Goal: Complete application form: Complete application form

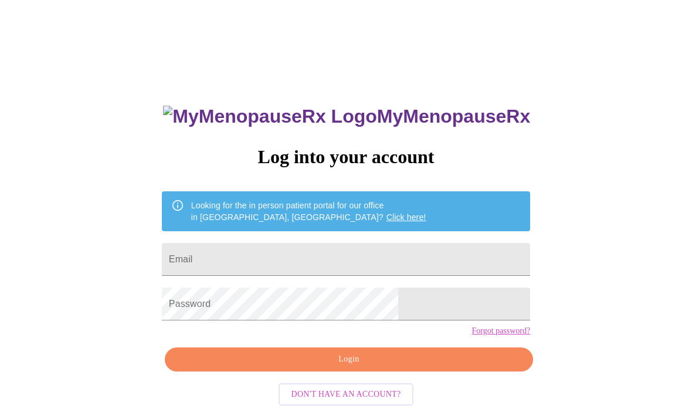
scroll to position [41, 0]
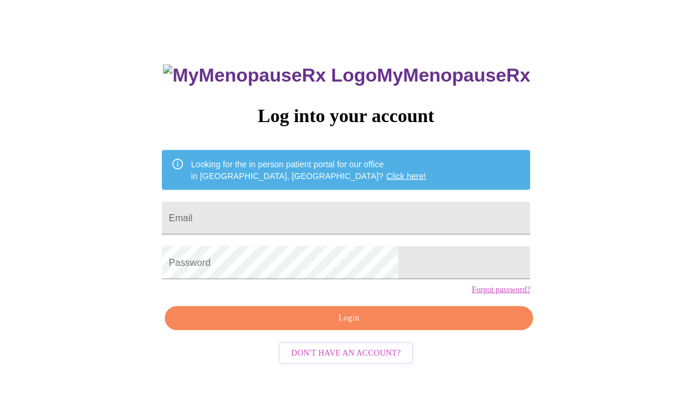
click at [388, 220] on input "Email" at bounding box center [346, 218] width 369 height 33
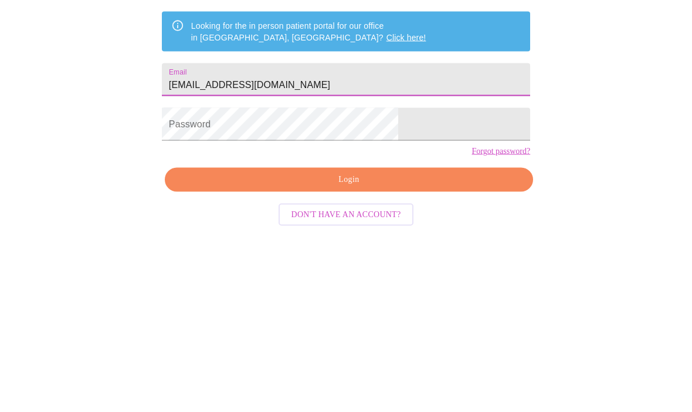
type input "[EMAIL_ADDRESS][DOMAIN_NAME]"
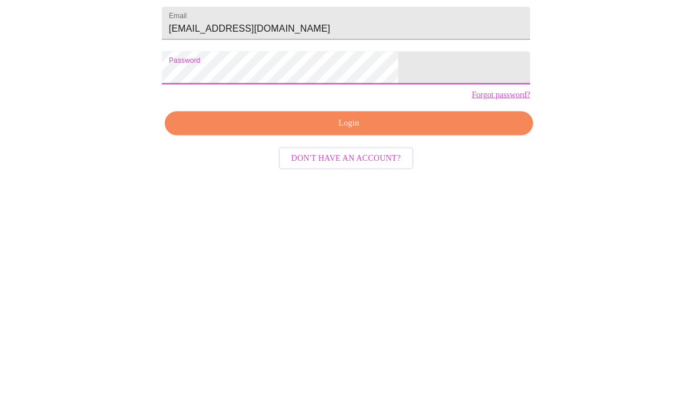
click at [415, 307] on button "Login" at bounding box center [349, 319] width 369 height 24
click at [409, 300] on span "Login" at bounding box center [349, 307] width 342 height 15
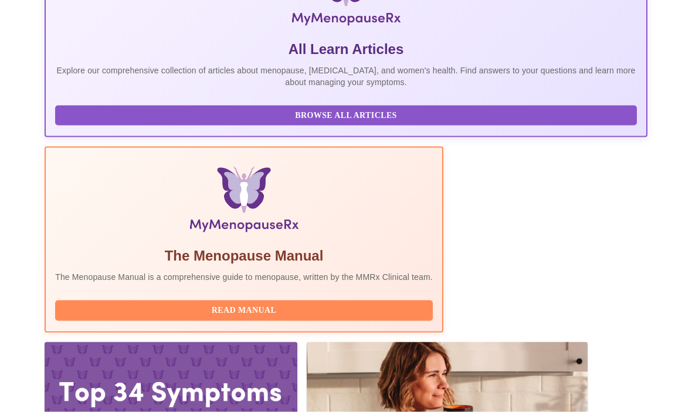
scroll to position [313, 0]
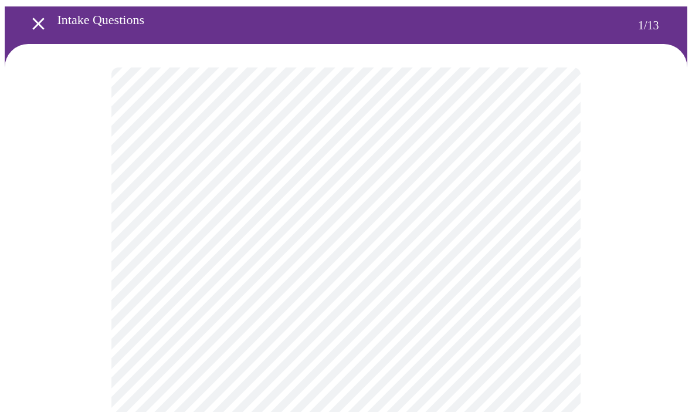
scroll to position [43, 0]
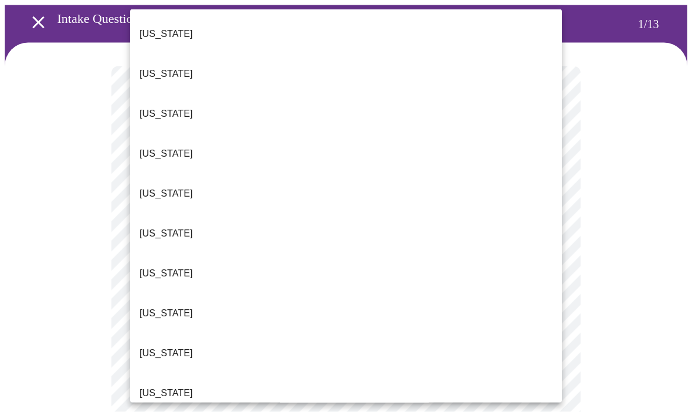
scroll to position [44, 0]
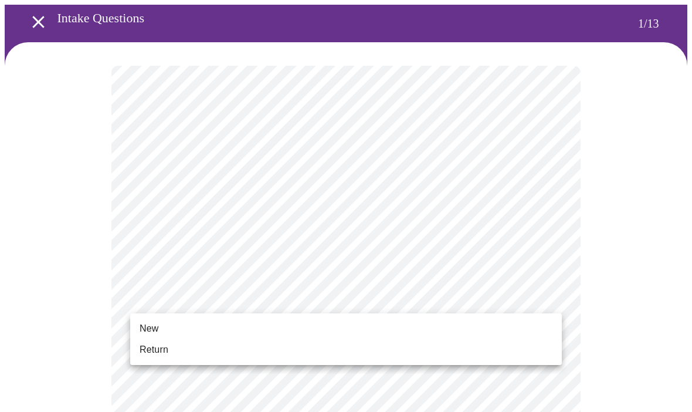
click at [166, 328] on li "New" at bounding box center [346, 328] width 432 height 21
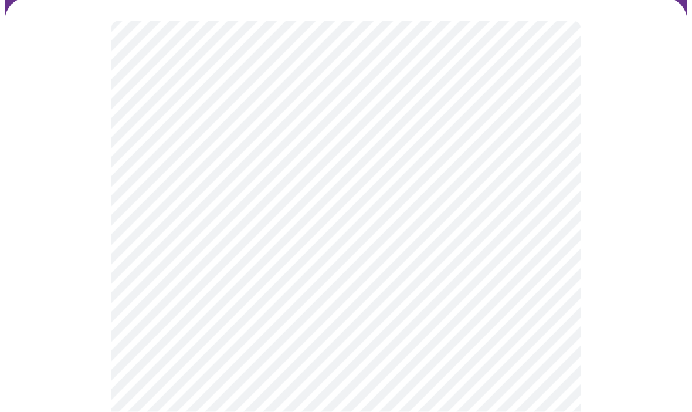
scroll to position [89, 0]
click at [469, 145] on body "MyMenopauseRx Intake Questions 2 / 13" at bounding box center [346, 267] width 683 height 704
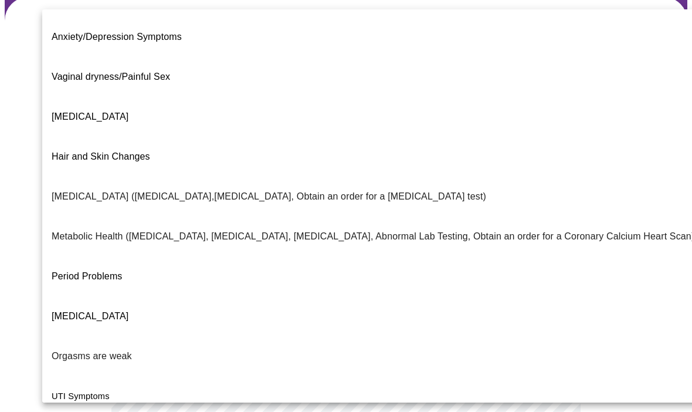
scroll to position [156, 0]
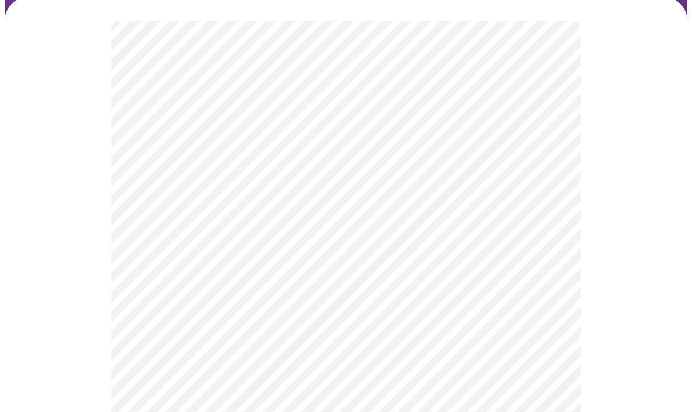
click at [477, 273] on body "MyMenopauseRx Intake Questions 2 / 13" at bounding box center [346, 263] width 683 height 697
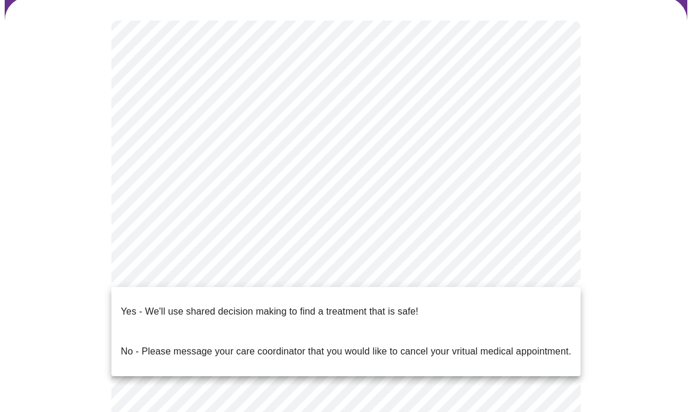
click at [445, 344] on p "No - Please message your care coordinator that you would like to cancel your vr…" at bounding box center [346, 351] width 451 height 14
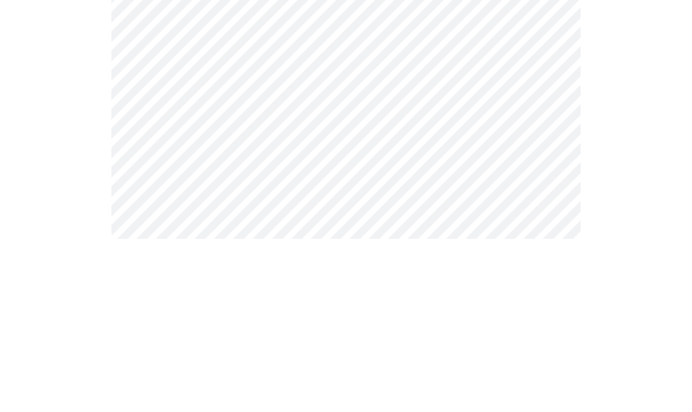
scroll to position [0, 0]
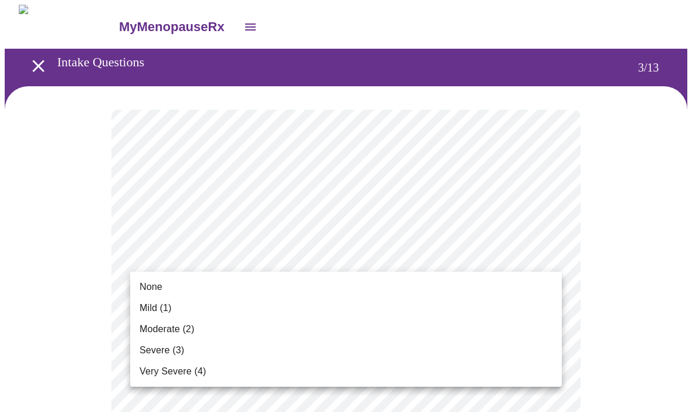
click at [202, 300] on li "Mild (1)" at bounding box center [346, 308] width 432 height 21
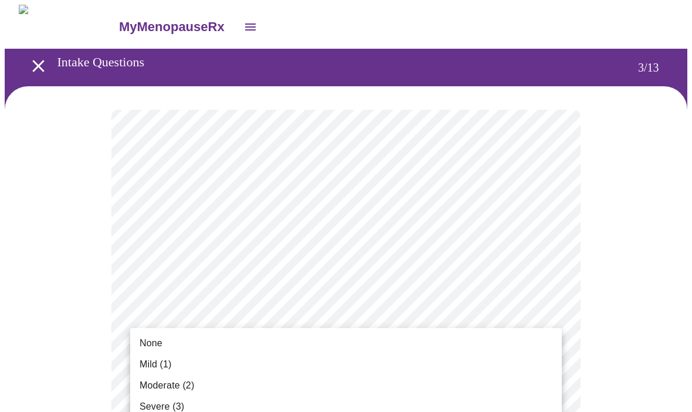
click at [210, 342] on li "None" at bounding box center [346, 343] width 432 height 21
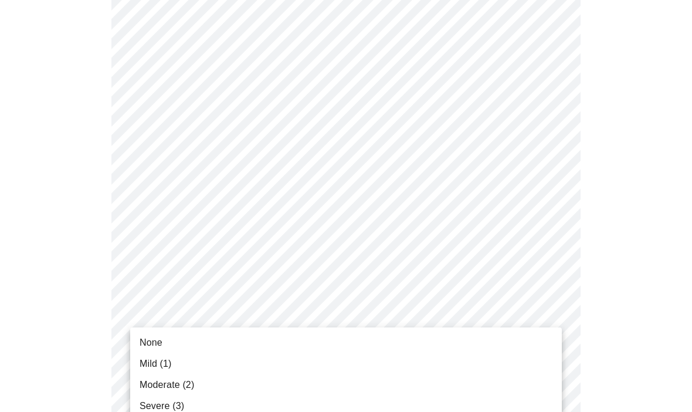
click at [273, 343] on li "None" at bounding box center [346, 342] width 432 height 21
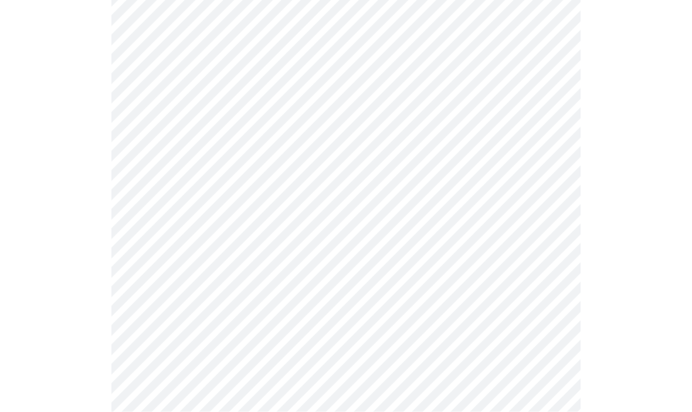
scroll to position [254, 0]
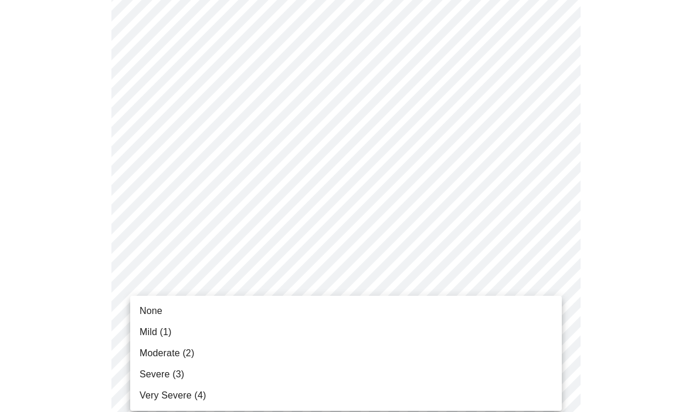
click at [279, 315] on li "None" at bounding box center [346, 310] width 432 height 21
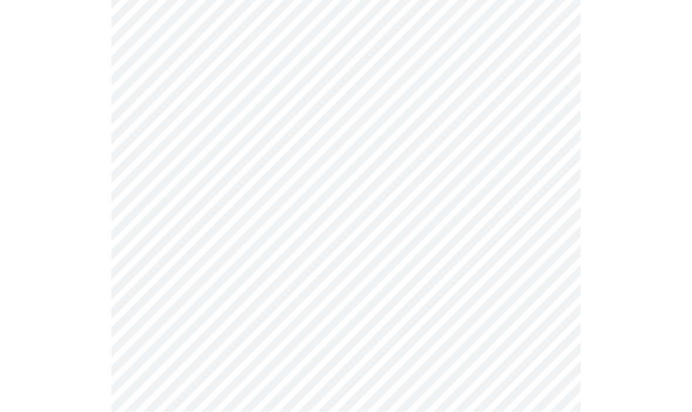
click at [401, 273] on body "MyMenopauseRx Intake Questions 3 / 13" at bounding box center [346, 406] width 683 height 1491
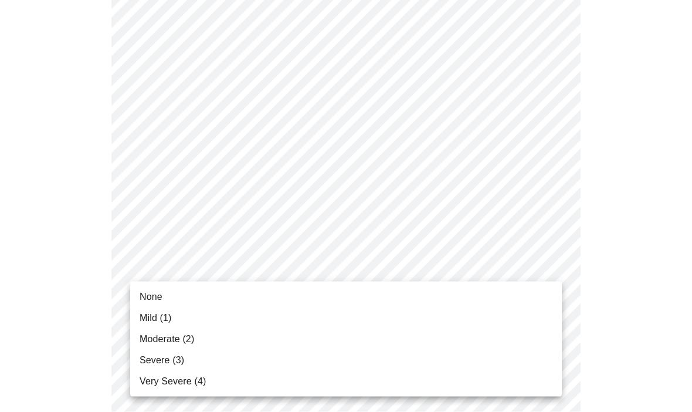
scroll to position [344, 0]
click at [316, 302] on li "None" at bounding box center [346, 296] width 432 height 21
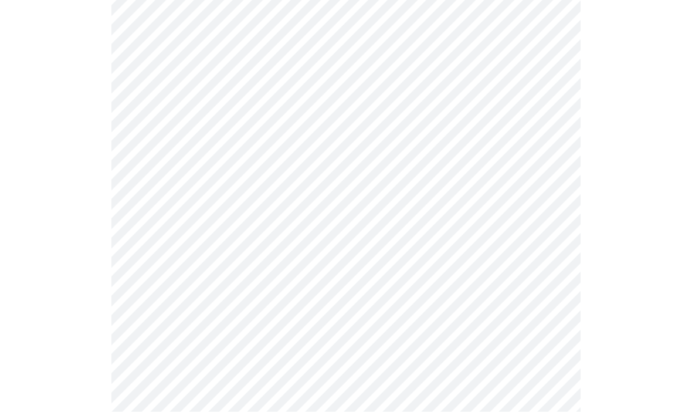
click at [424, 266] on body "MyMenopauseRx Intake Questions 3 / 13" at bounding box center [346, 308] width 683 height 1475
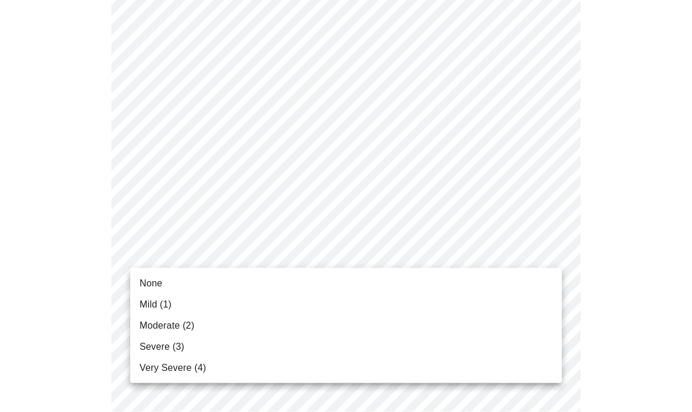
scroll to position [434, 0]
click at [293, 283] on li "None" at bounding box center [346, 283] width 432 height 21
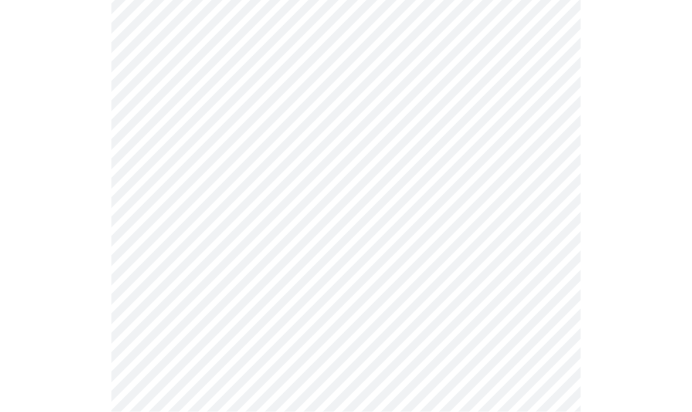
scroll to position [532, 0]
click at [399, 252] on body "MyMenopauseRx Intake Questions 3 / 13" at bounding box center [346, 201] width 683 height 1459
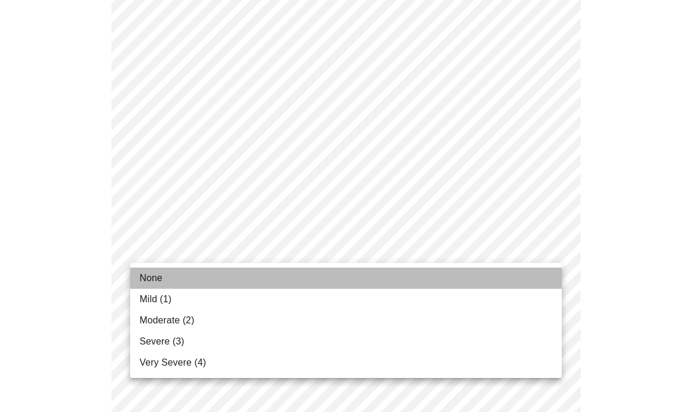
click at [322, 279] on li "None" at bounding box center [346, 278] width 432 height 21
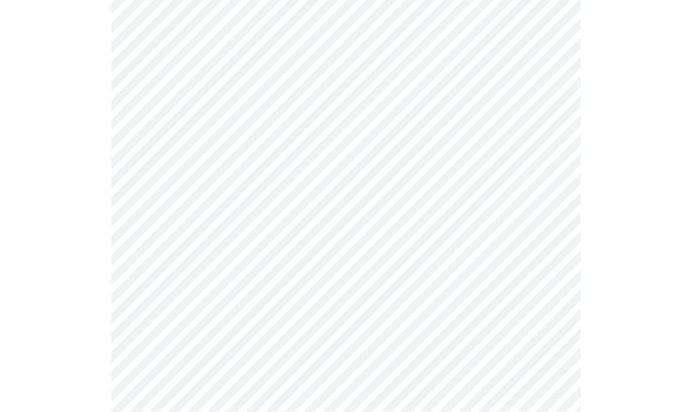
scroll to position [636, 0]
click at [401, 239] on body "MyMenopauseRx Intake Questions 3 / 13" at bounding box center [346, 91] width 683 height 1444
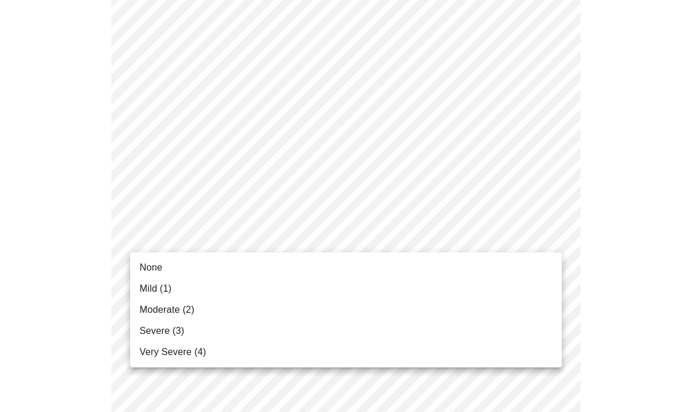
click at [351, 273] on li "None" at bounding box center [346, 267] width 432 height 21
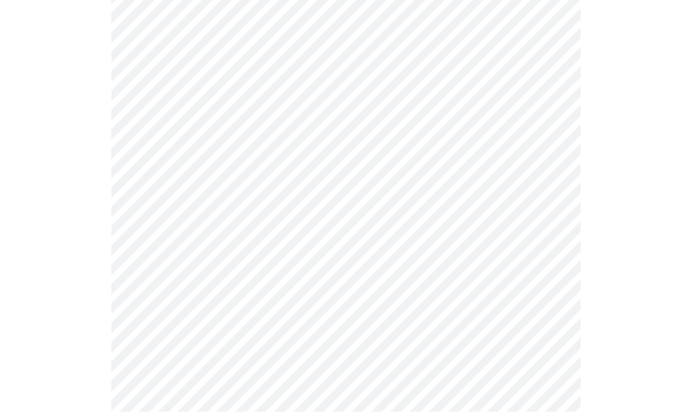
click at [423, 251] on body "MyMenopauseRx Intake Questions 3 / 13" at bounding box center [346, 2] width 683 height 1428
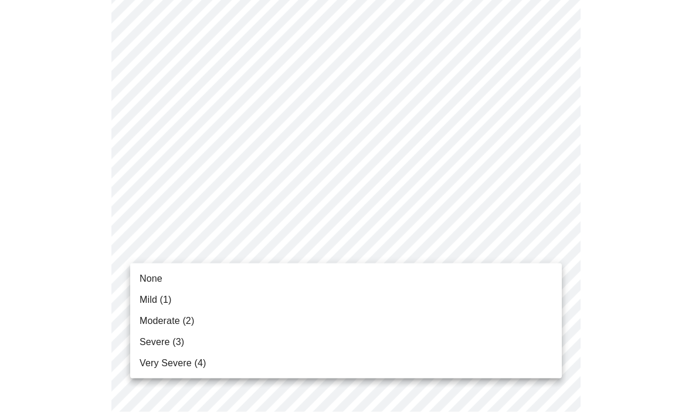
scroll to position [717, 0]
click at [329, 283] on li "None" at bounding box center [346, 278] width 432 height 21
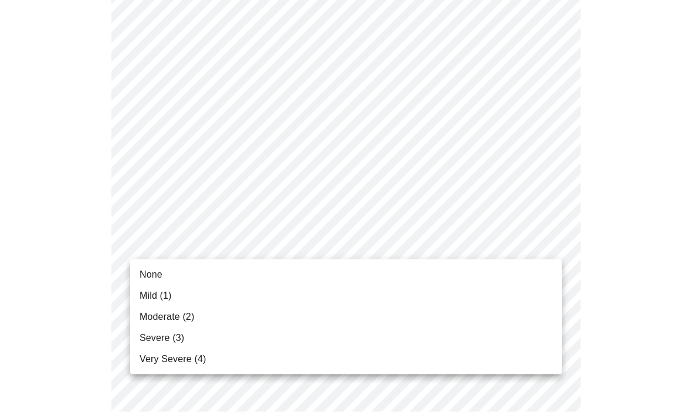
scroll to position [814, 0]
click at [282, 274] on li "None" at bounding box center [346, 274] width 432 height 21
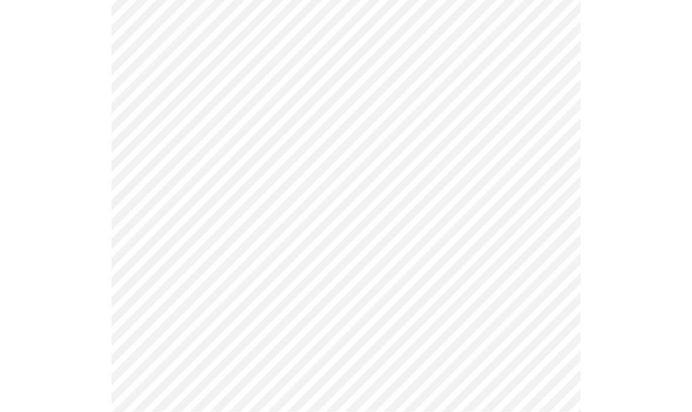
scroll to position [918, 0]
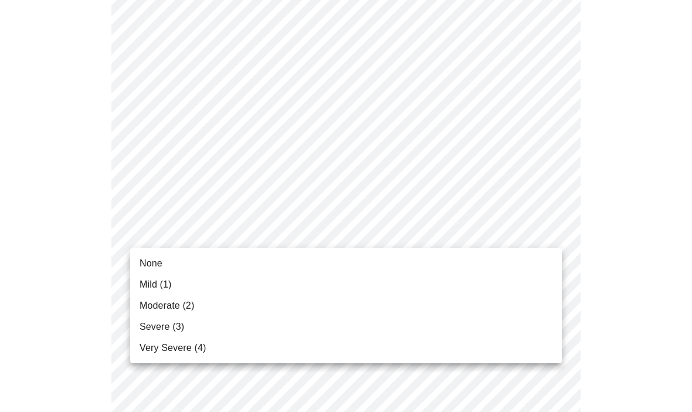
click at [384, 264] on li "None" at bounding box center [346, 263] width 432 height 21
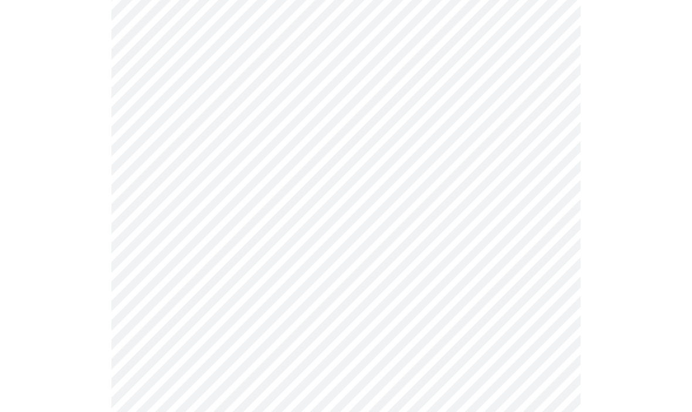
scroll to position [426, 0]
click at [530, 227] on body "MyMenopauseRx Intake Questions 4 / 13" at bounding box center [346, 133] width 683 height 1108
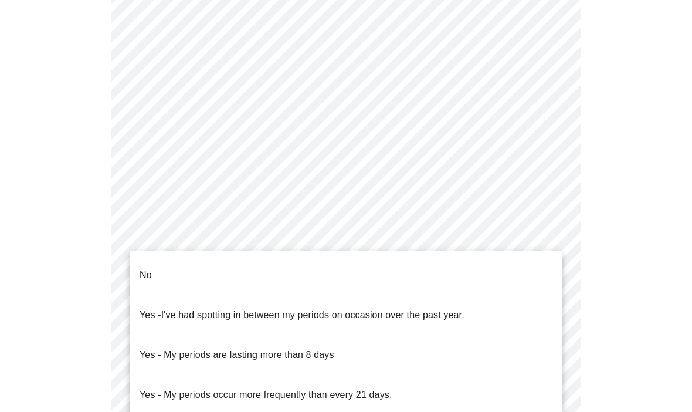
click at [369, 258] on li "No" at bounding box center [346, 275] width 432 height 40
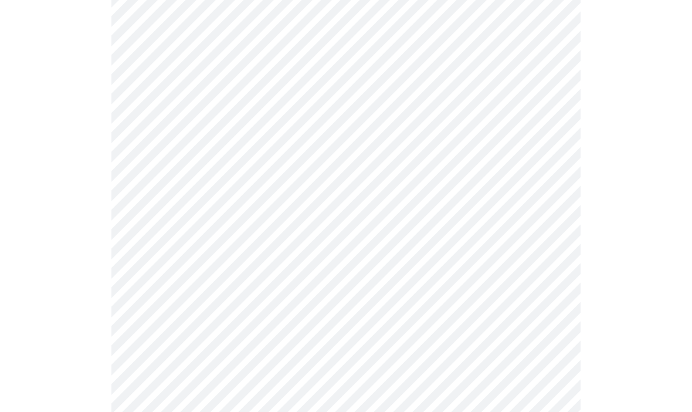
scroll to position [559, 0]
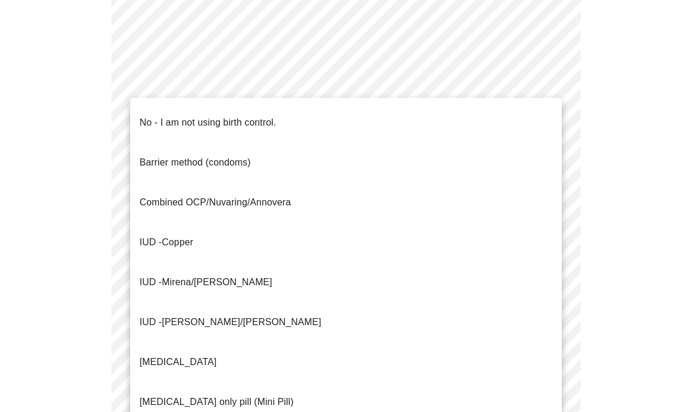
click at [452, 110] on li "No - I am not using birth control." at bounding box center [346, 123] width 432 height 40
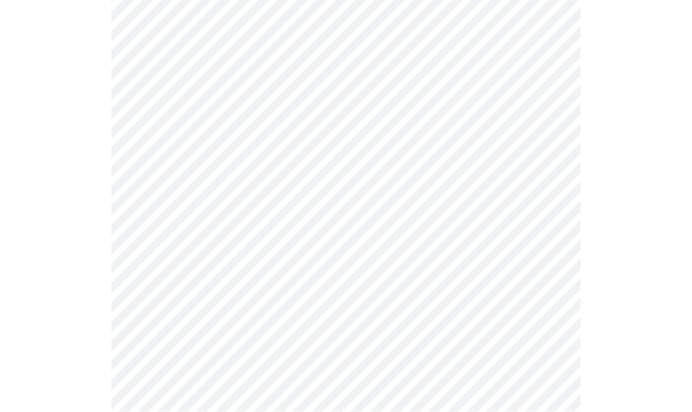
scroll to position [643, 0]
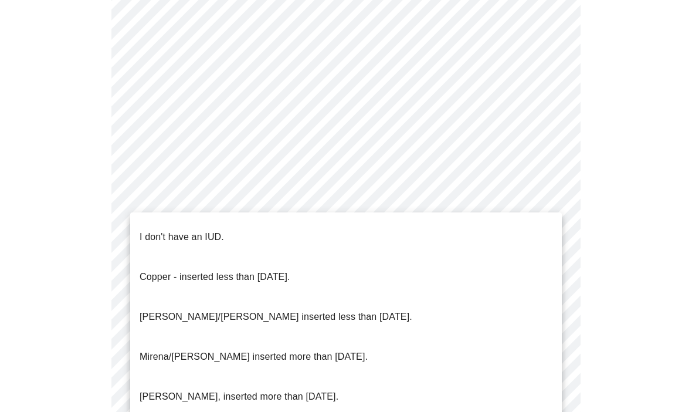
click at [530, 257] on li "Copper - inserted less than [DATE]." at bounding box center [346, 277] width 432 height 40
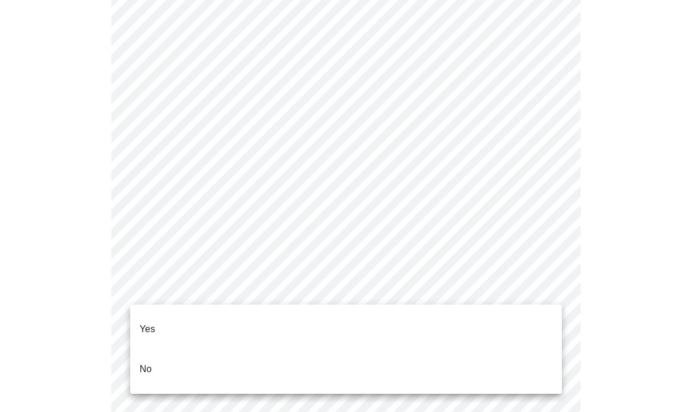
click at [212, 317] on li "Yes" at bounding box center [346, 329] width 432 height 40
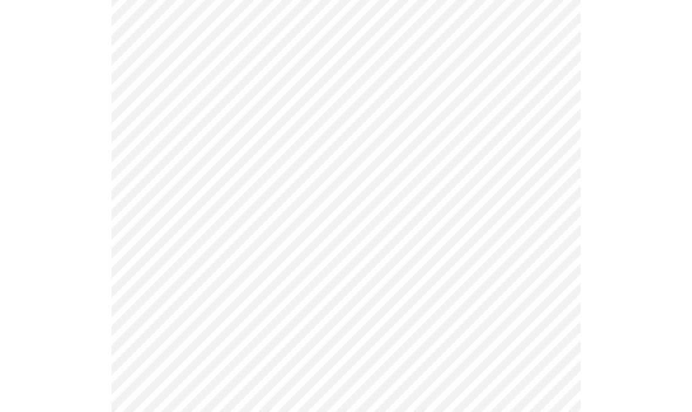
scroll to position [630, 0]
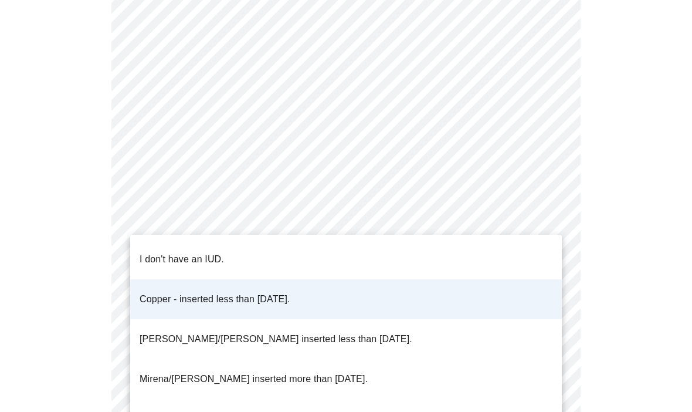
click at [356, 256] on li "I don't have an IUD." at bounding box center [346, 259] width 432 height 40
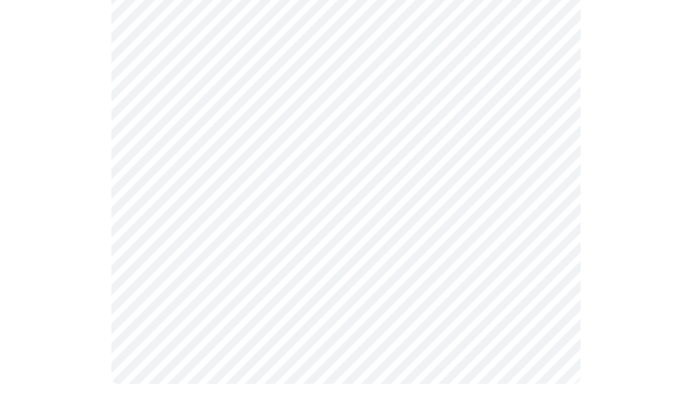
scroll to position [0, 0]
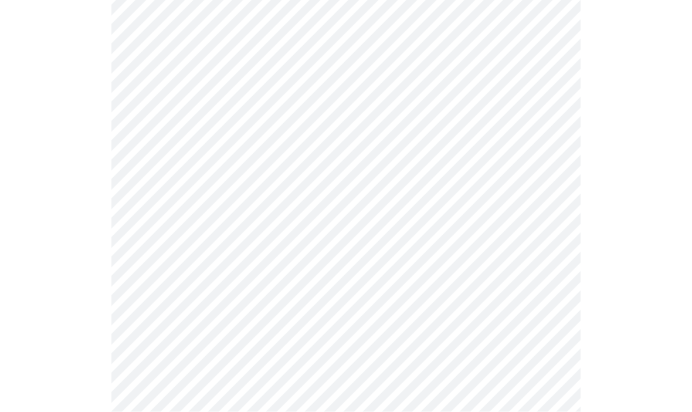
click at [528, 163] on body "MyMenopauseRx Intake Questions 5 / 13" at bounding box center [346, 197] width 683 height 867
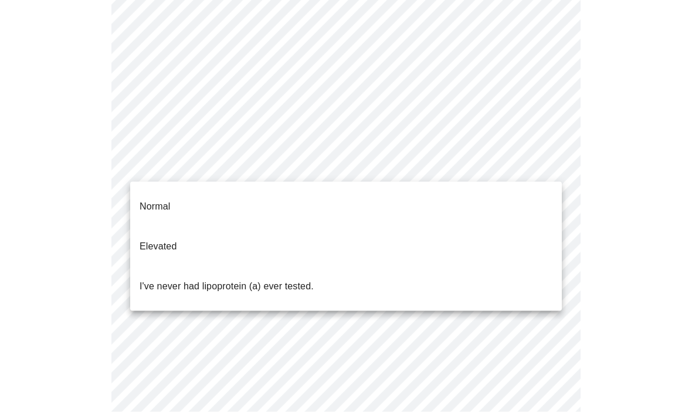
scroll to position [241, 0]
click at [470, 194] on li "Normal" at bounding box center [346, 207] width 432 height 40
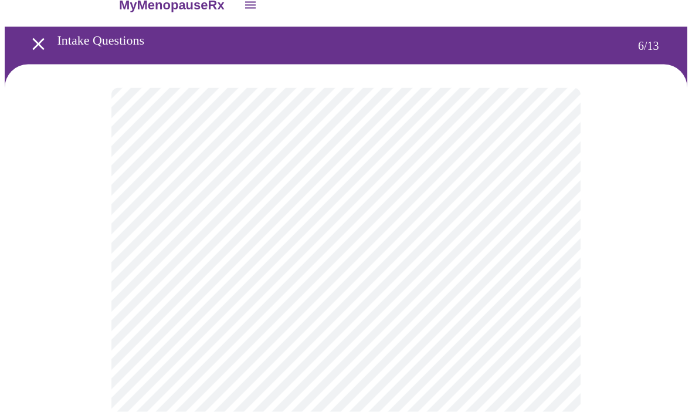
scroll to position [52, 0]
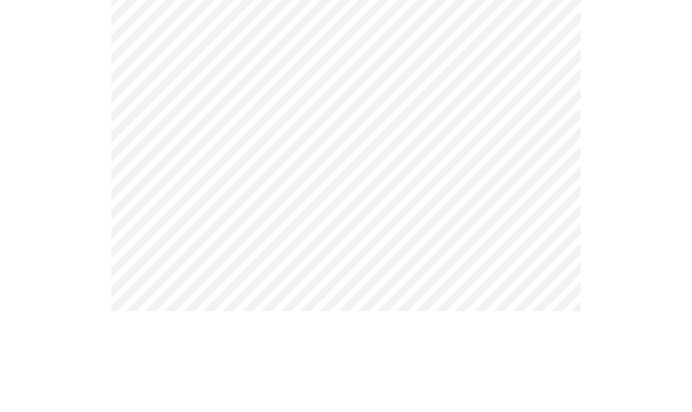
click at [629, 117] on div at bounding box center [346, 304] width 683 height 538
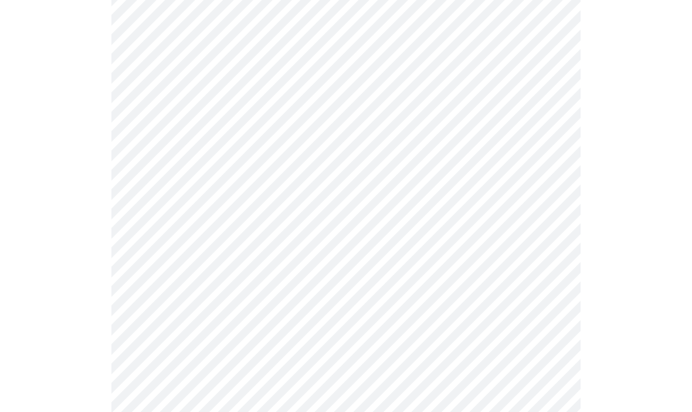
scroll to position [153, 0]
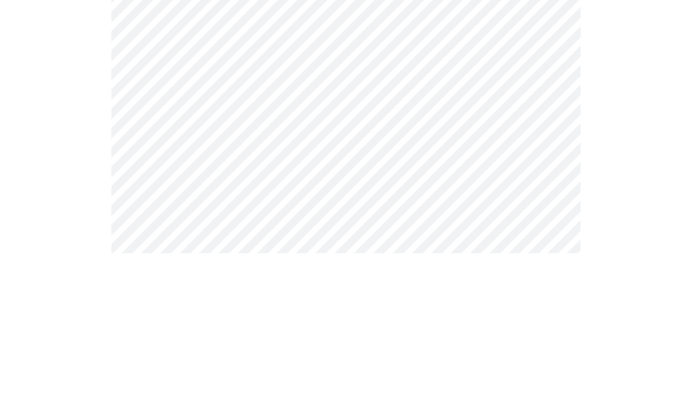
click at [643, 145] on div at bounding box center [346, 190] width 683 height 512
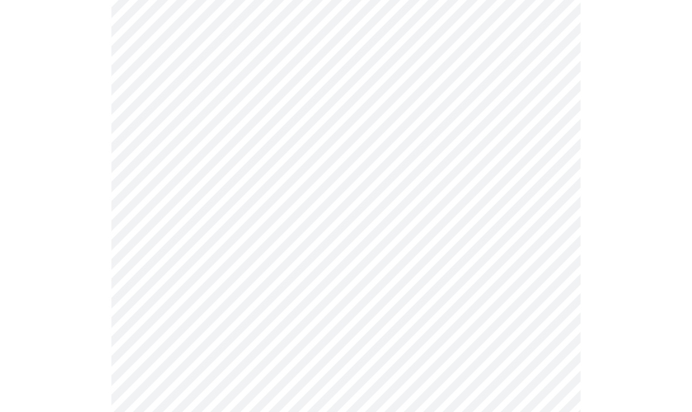
scroll to position [0, 0]
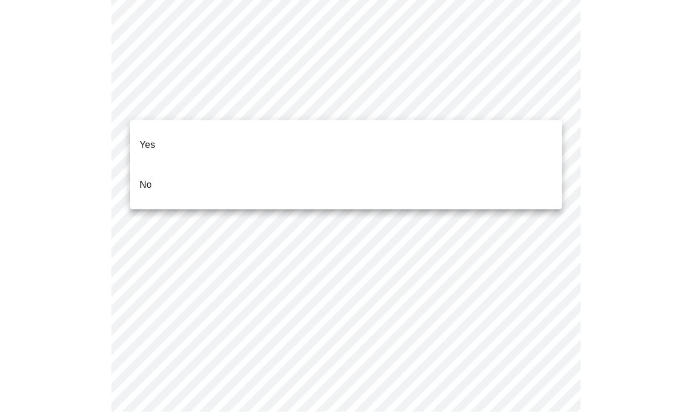
scroll to position [3155, 0]
click at [408, 178] on li "No" at bounding box center [346, 185] width 432 height 40
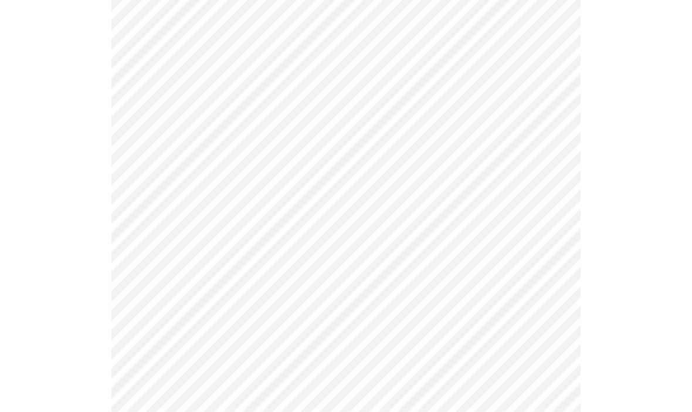
scroll to position [554, 0]
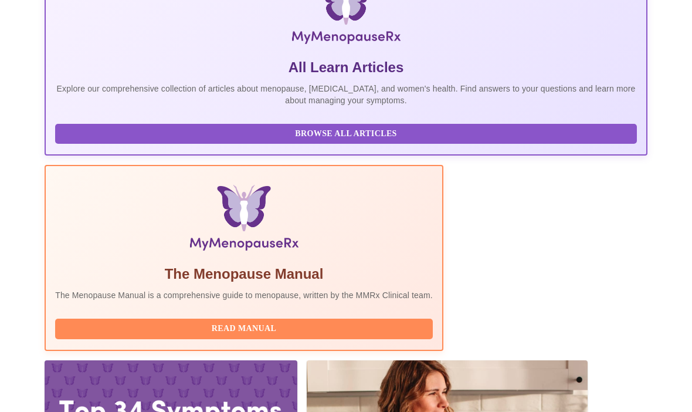
scroll to position [241, 0]
